Goal: Information Seeking & Learning: Learn about a topic

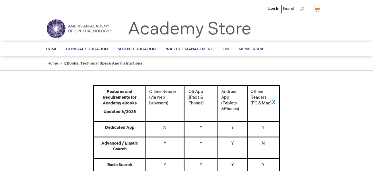
click at [132, 95] on p "Features and Requirements for Academy eBooks" at bounding box center [120, 97] width 46 height 17
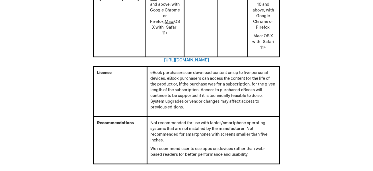
scroll to position [333, 0]
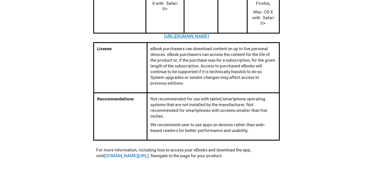
click at [164, 35] on link "https://kitaboo.com/devices-and-operating-systems-that-support-kitaboo-reader/" at bounding box center [186, 36] width 45 height 5
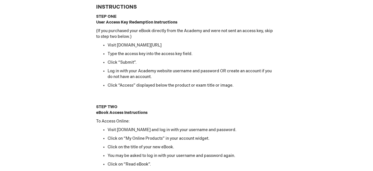
scroll to position [514, 0]
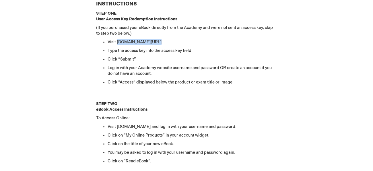
drag, startPoint x: 118, startPoint y: 40, endPoint x: 158, endPoint y: 41, distance: 39.9
click at [158, 41] on li "Visit aao.org/accesskeys" at bounding box center [192, 42] width 169 height 6
click at [214, 39] on li "Visit aao.org/accesskeys" at bounding box center [192, 42] width 169 height 6
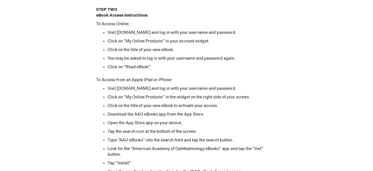
scroll to position [607, 0]
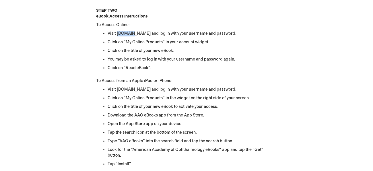
drag, startPoint x: 117, startPoint y: 33, endPoint x: 131, endPoint y: 32, distance: 14.2
click at [131, 32] on li "Visit [DOMAIN_NAME] and log in with your username and password." at bounding box center [192, 34] width 169 height 6
click at [187, 36] on ul "Visit aao.org and log in with your username and password. Click on “My Online P…" at bounding box center [186, 51] width 181 height 40
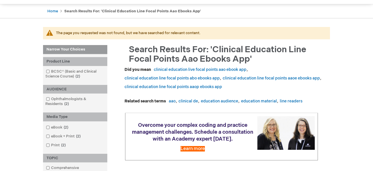
scroll to position [57, 0]
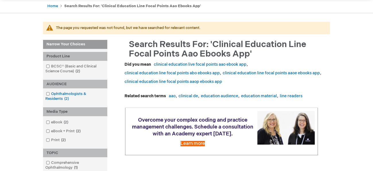
click at [65, 91] on link "Ophthalmologists & Residents 2 items" at bounding box center [74, 96] width 61 height 10
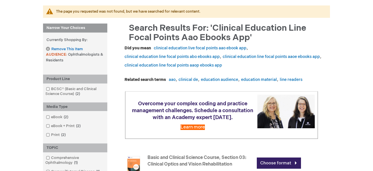
scroll to position [77, 0]
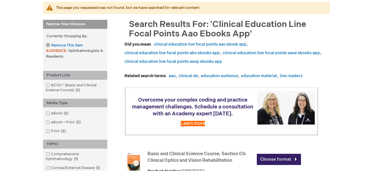
click at [76, 51] on span "Ophthalmologists & Residents" at bounding box center [74, 54] width 57 height 10
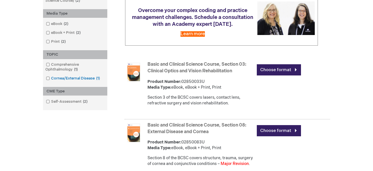
scroll to position [165, 0]
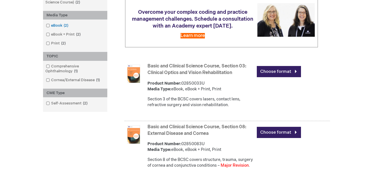
click at [66, 23] on link "eBook 2 items" at bounding box center [57, 25] width 26 height 5
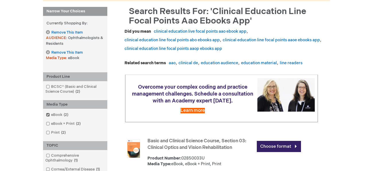
scroll to position [90, 0]
click at [49, 51] on link "Remove This Item" at bounding box center [64, 52] width 37 height 5
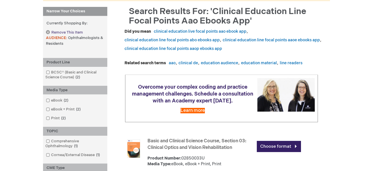
click at [47, 32] on link "Remove This Item" at bounding box center [64, 32] width 37 height 5
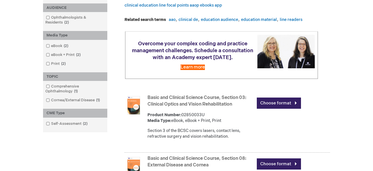
scroll to position [135, 0]
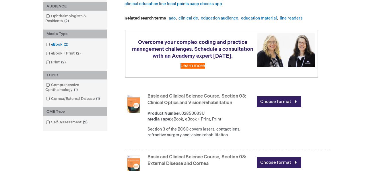
click at [57, 43] on link "eBook 2 items" at bounding box center [57, 44] width 26 height 5
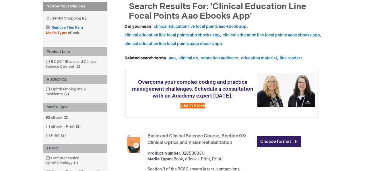
scroll to position [79, 0]
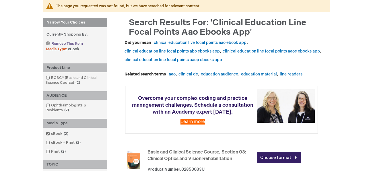
click at [50, 44] on link "Remove This Item" at bounding box center [64, 43] width 37 height 5
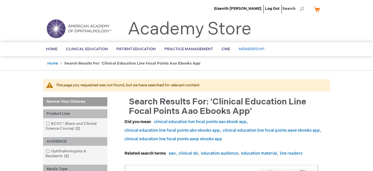
click at [240, 48] on span "Membership" at bounding box center [252, 49] width 26 height 5
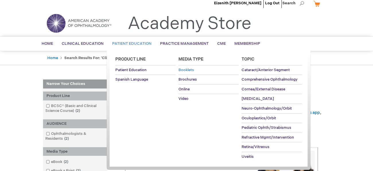
scroll to position [5, 0]
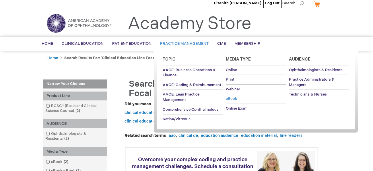
click at [235, 98] on span "eBook" at bounding box center [231, 98] width 11 height 5
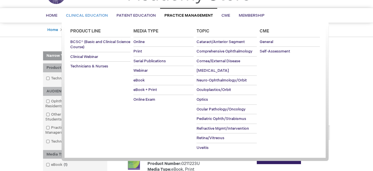
scroll to position [37, 0]
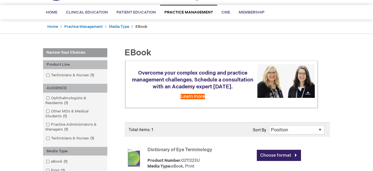
click at [341, 78] on div "Eizenith [PERSON_NAME] Log Out Search My Cart CLOSE RECENTLY ADDED ITEM(S) Clos…" at bounding box center [186, 141] width 373 height 356
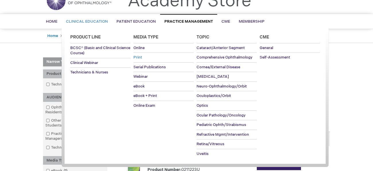
scroll to position [29, 0]
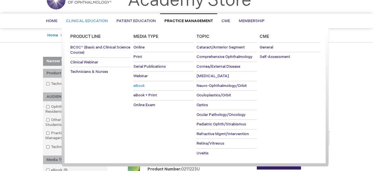
click at [140, 84] on span "eBook" at bounding box center [138, 86] width 11 height 5
click at [140, 86] on span "eBook" at bounding box center [138, 86] width 11 height 5
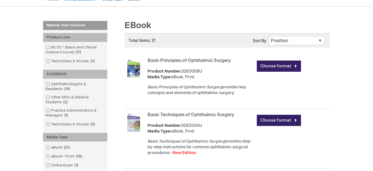
scroll to position [65, 0]
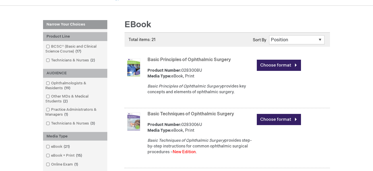
click at [294, 34] on div "Total items: 21 Page You're currently reading page 1 Page 2 Page 3 Page Next" at bounding box center [227, 39] width 205 height 14
click at [294, 40] on select "Position Product Name : A to Z Product Name : Z to A Price : Low to High Price …" at bounding box center [296, 39] width 55 height 9
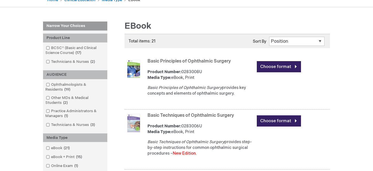
scroll to position [62, 0]
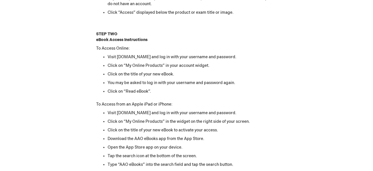
scroll to position [584, 0]
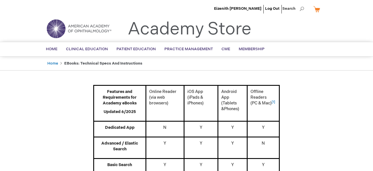
click at [73, 27] on img at bounding box center [78, 28] width 69 height 21
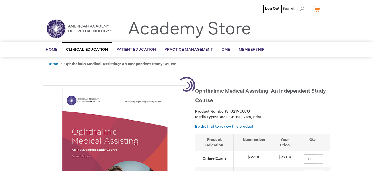
type input "0"
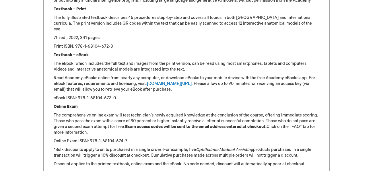
scroll to position [653, 0]
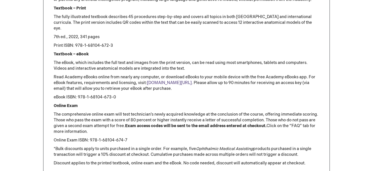
click at [163, 84] on link "[DOMAIN_NAME][URL]" at bounding box center [169, 82] width 45 height 5
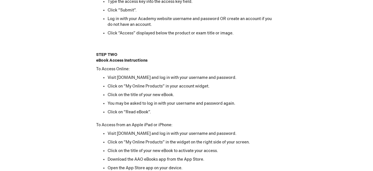
scroll to position [562, 0]
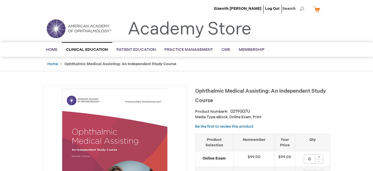
click at [63, 28] on img at bounding box center [78, 28] width 69 height 21
